Goal: Find specific page/section: Find specific page/section

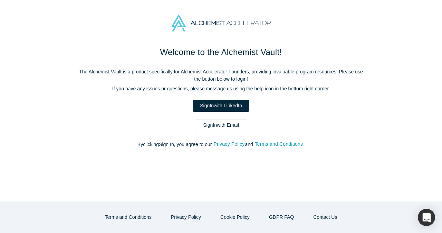
click at [224, 128] on link "Sign In with Email" at bounding box center [221, 125] width 50 height 12
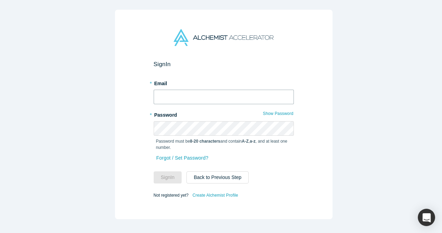
type input "[EMAIL_ADDRESS][DOMAIN_NAME]"
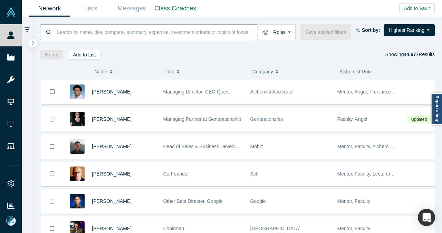
click at [163, 26] on input at bounding box center [157, 32] width 202 height 16
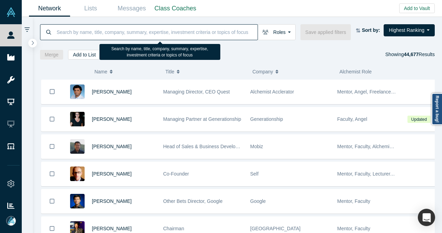
paste input "[EMAIL_ADDRESS][DOMAIN_NAME]"
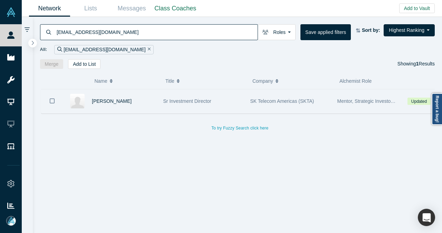
click at [133, 103] on div "[PERSON_NAME]" at bounding box center [124, 101] width 64 height 24
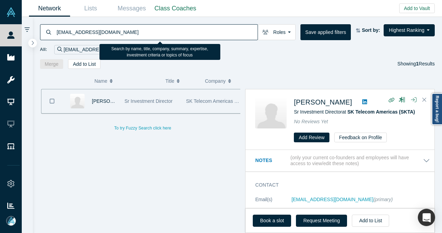
drag, startPoint x: 96, startPoint y: 29, endPoint x: 55, endPoint y: 29, distance: 41.1
click at [55, 29] on div "[EMAIL_ADDRESS][DOMAIN_NAME]" at bounding box center [149, 32] width 218 height 16
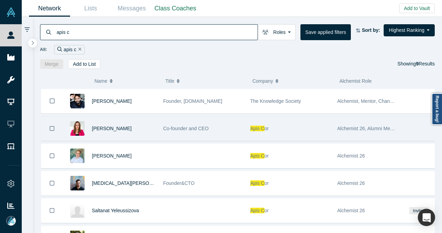
type input "apis c"
click at [152, 128] on div "[PERSON_NAME]" at bounding box center [124, 128] width 64 height 24
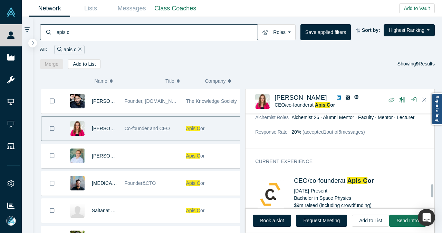
scroll to position [538, 0]
